Goal: Information Seeking & Learning: Learn about a topic

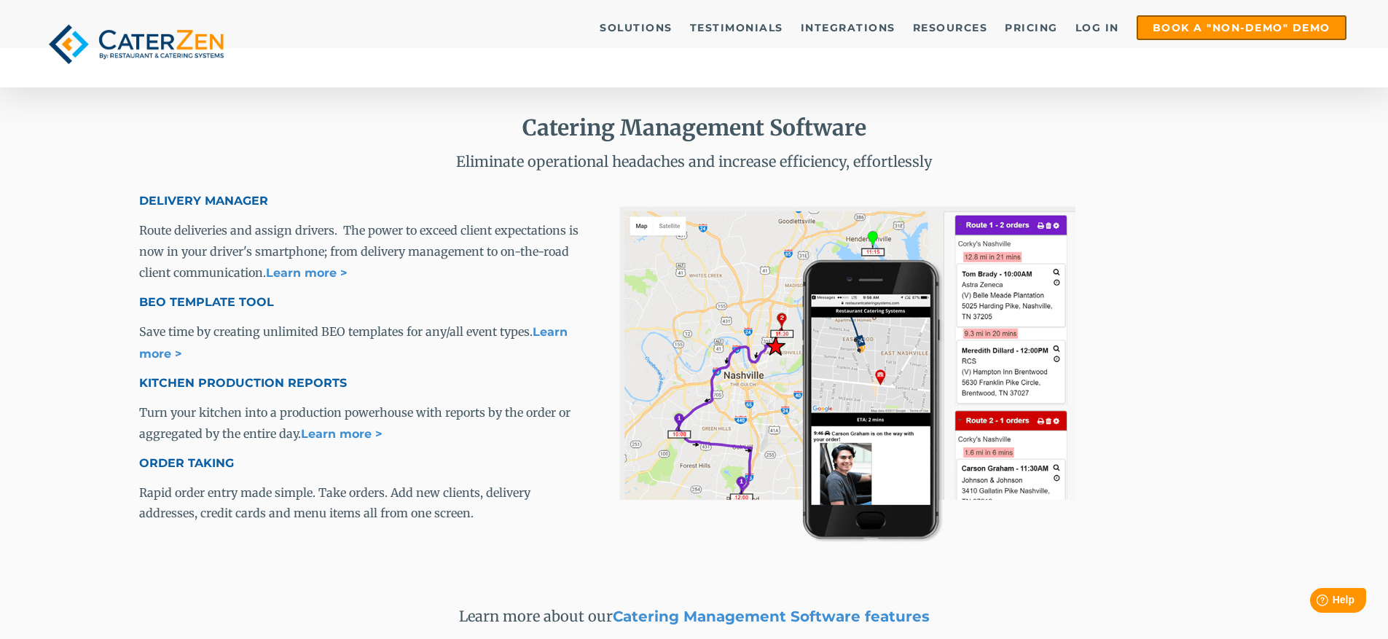
scroll to position [1962, 0]
click at [173, 202] on span "DELIVERY MANAGER" at bounding box center [203, 202] width 129 height 14
drag, startPoint x: 173, startPoint y: 202, endPoint x: 271, endPoint y: 216, distance: 98.7
click at [271, 216] on span "DELIVERY MANAGER Route deliveries and assign drivers. The power to exceed clien…" at bounding box center [362, 373] width 446 height 362
click at [218, 197] on span "DELIVERY MANAGER" at bounding box center [203, 202] width 129 height 14
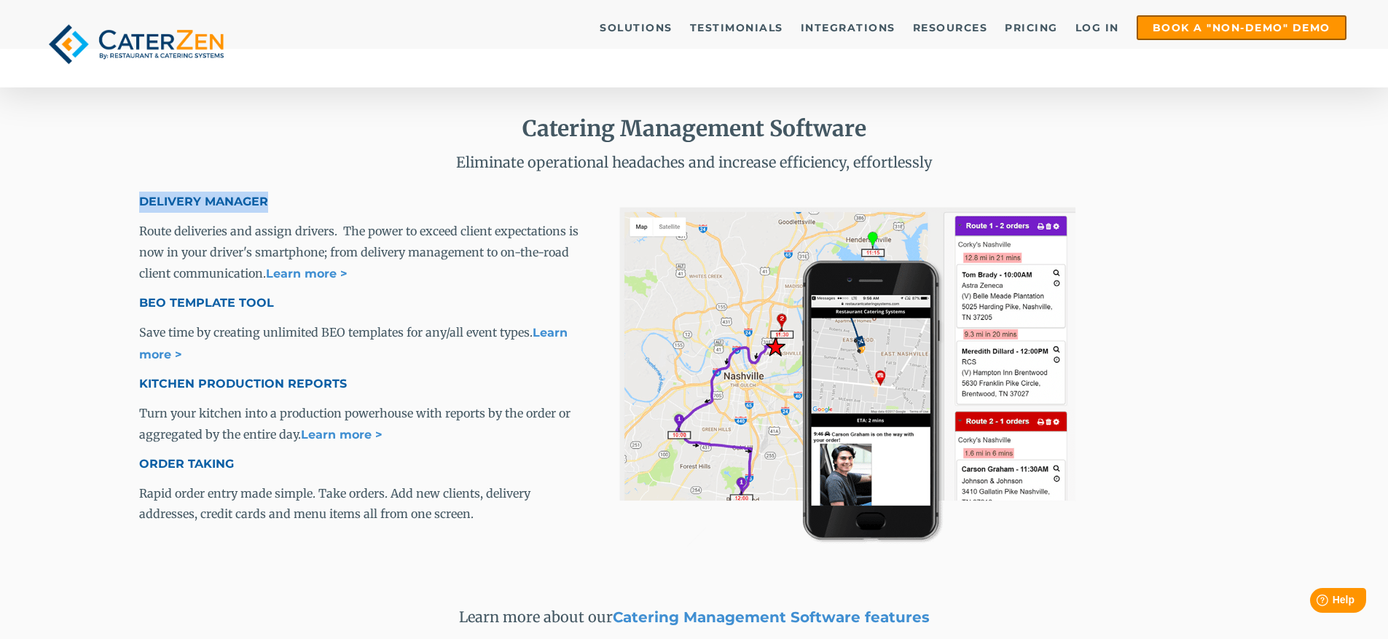
drag, startPoint x: 218, startPoint y: 197, endPoint x: 184, endPoint y: 198, distance: 34.3
click at [184, 198] on span "DELIVERY MANAGER" at bounding box center [203, 202] width 129 height 14
click at [146, 451] on span "DELIVERY MANAGER Route deliveries and assign drivers. The power to exceed clien…" at bounding box center [362, 373] width 446 height 362
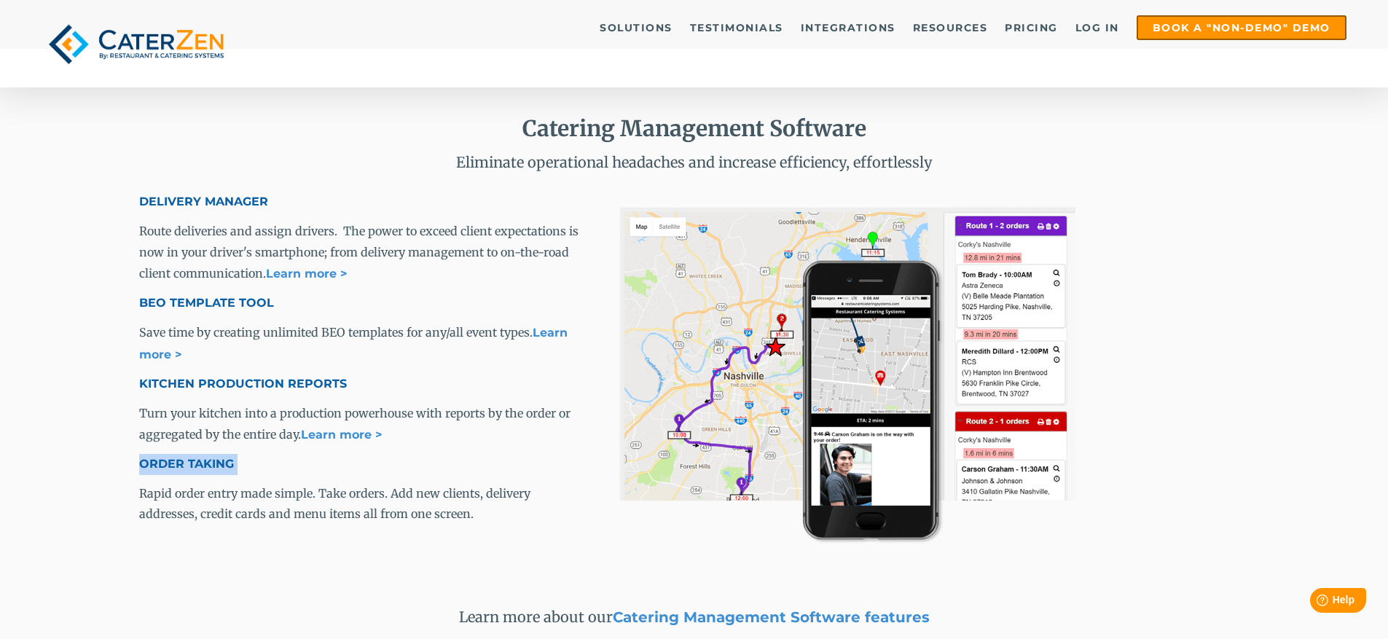
copy span "ORDER TAKING"
click at [160, 374] on h4 "KITCHEN PRODUCTION REPORTS" at bounding box center [362, 384] width 446 height 21
click at [187, 388] on span "KITCHEN PRODUCTION REPORTS" at bounding box center [243, 384] width 208 height 14
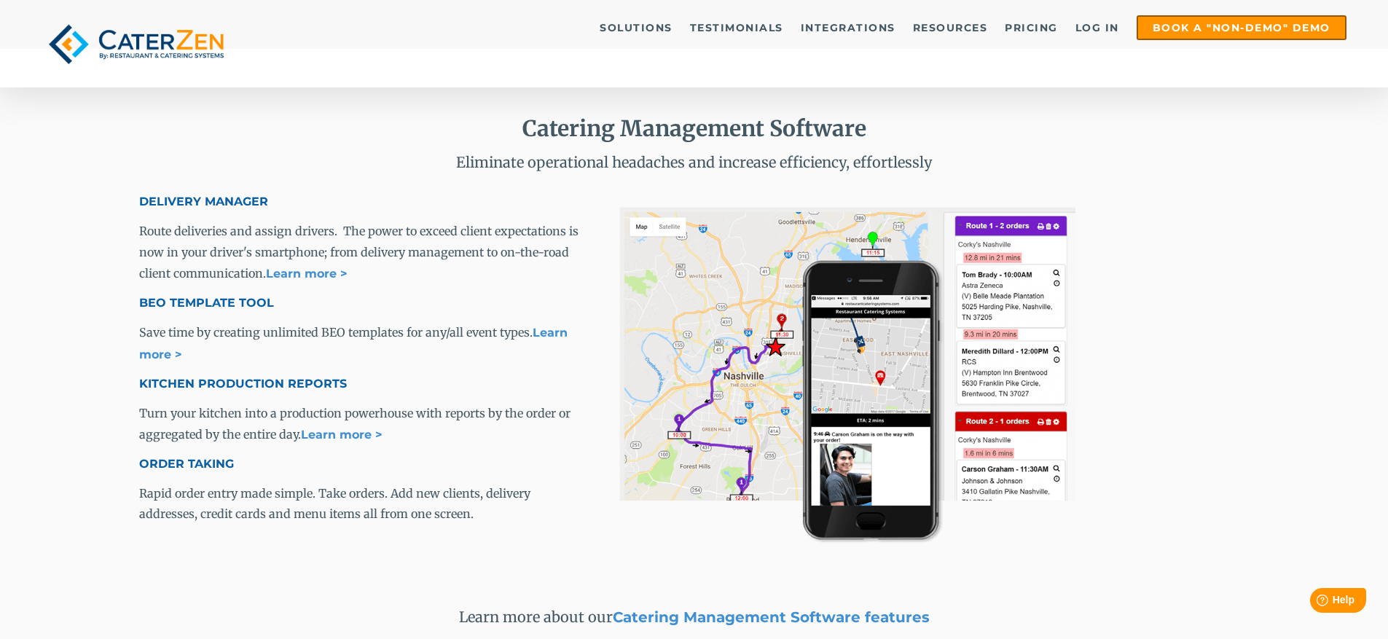
click at [170, 386] on span "KITCHEN PRODUCTION REPORTS" at bounding box center [243, 384] width 208 height 14
drag, startPoint x: 170, startPoint y: 386, endPoint x: 326, endPoint y: 391, distance: 156.0
click at [326, 391] on h4 "KITCHEN PRODUCTION REPORTS" at bounding box center [362, 384] width 446 height 21
copy span "KITCHEN PRODUCTION REPORTS"
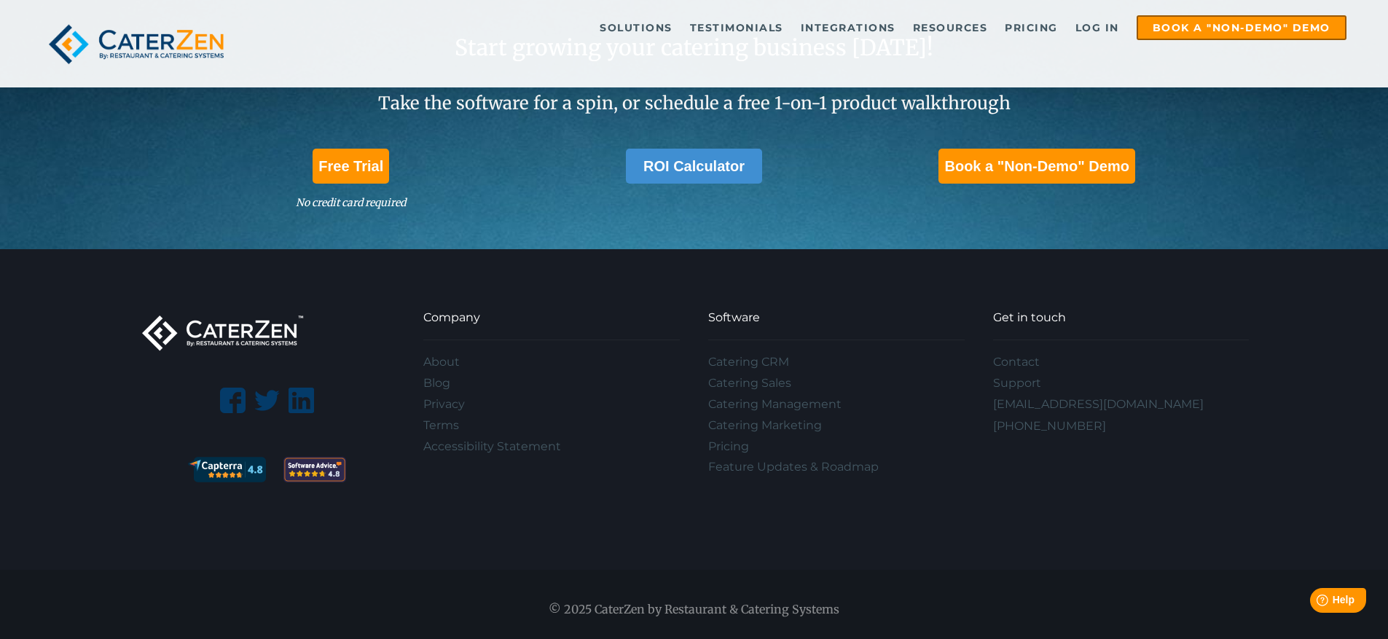
scroll to position [4340, 0]
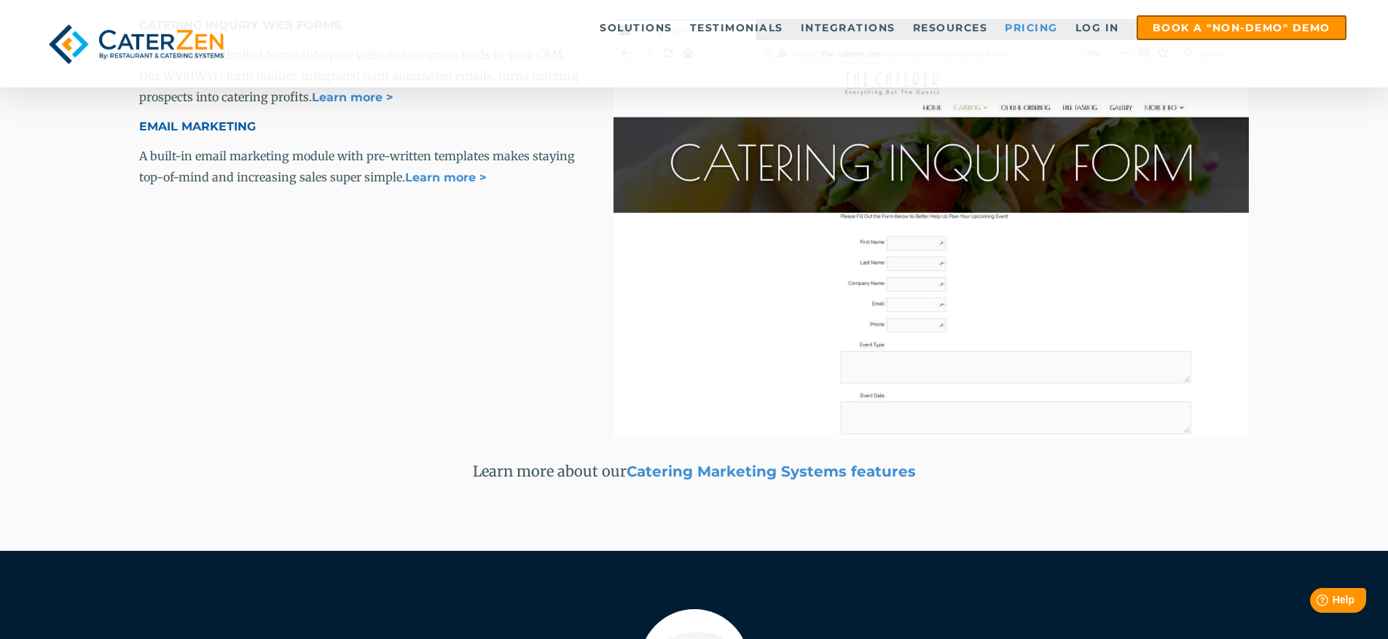
click at [1040, 28] on link "Pricing" at bounding box center [1031, 28] width 68 height 22
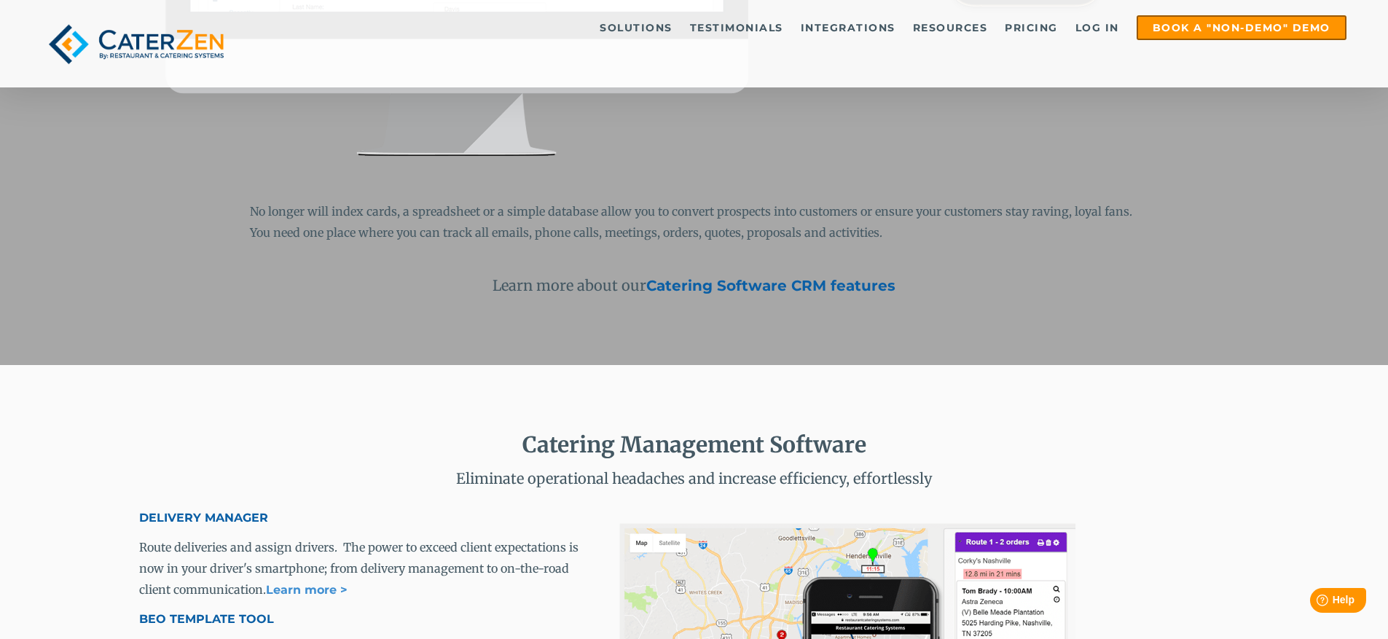
scroll to position [1166, 0]
